Goal: Navigation & Orientation: Find specific page/section

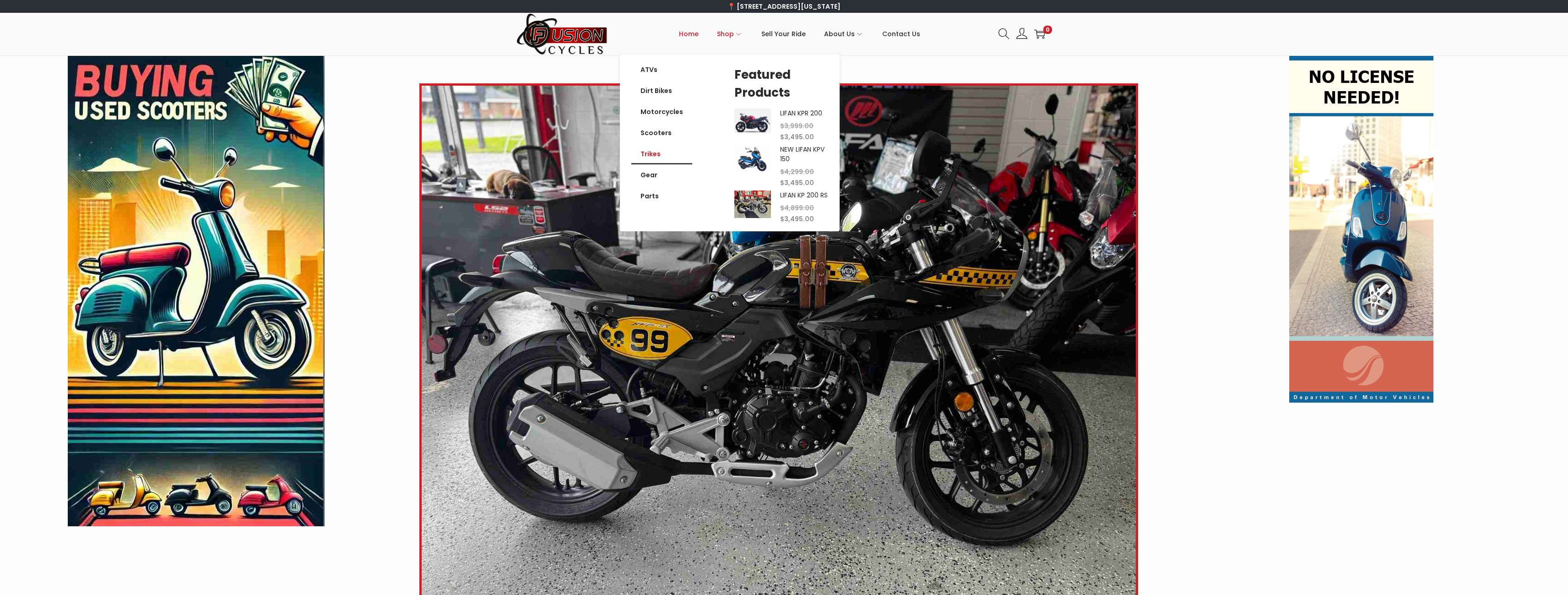
click at [645, 152] on link "Trikes" at bounding box center [662, 153] width 61 height 21
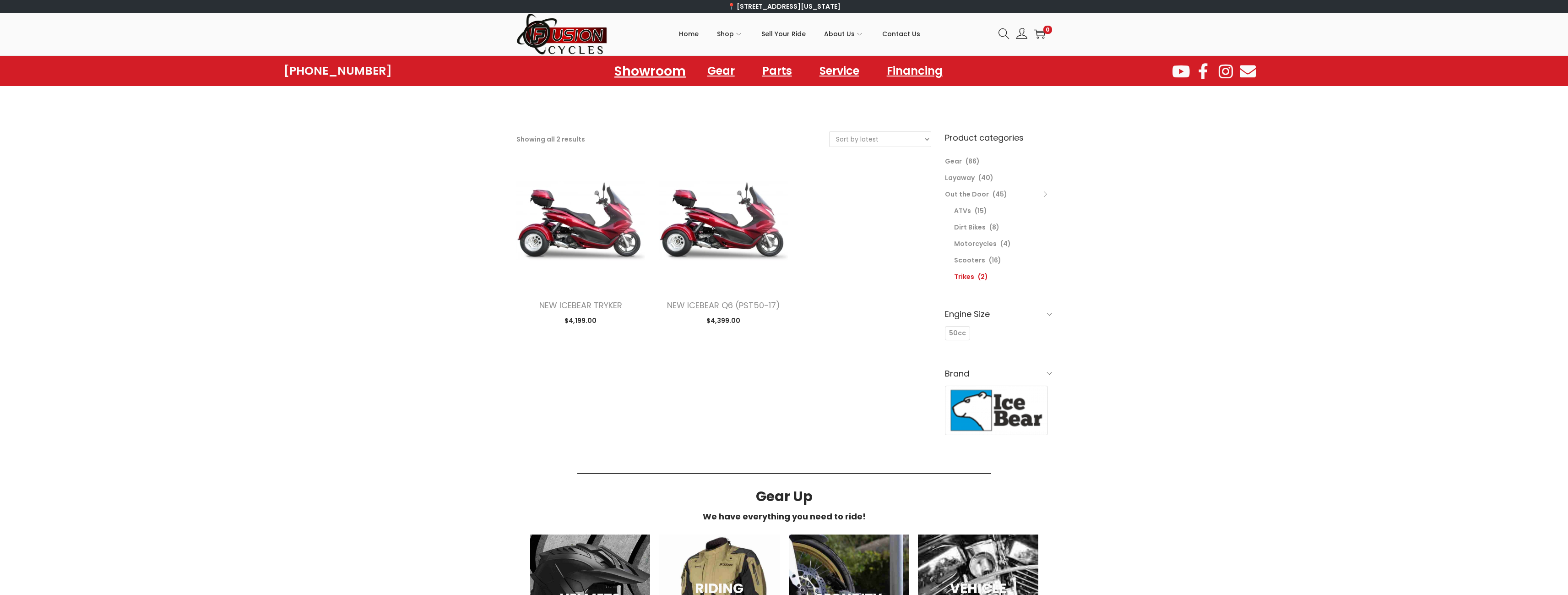
click at [650, 68] on link "Showroom" at bounding box center [649, 71] width 93 height 25
